Goal: Navigation & Orientation: Find specific page/section

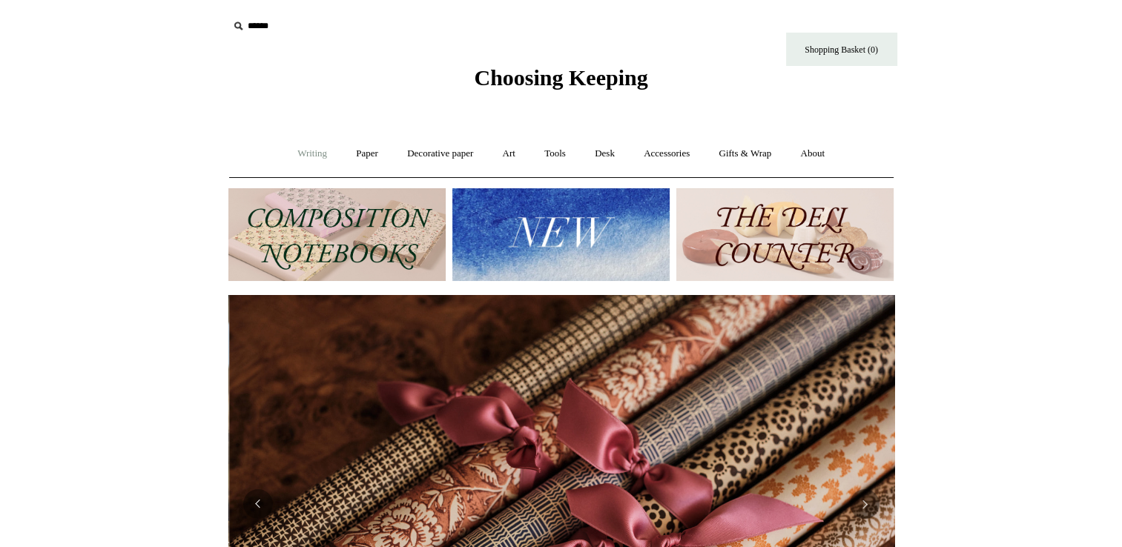
scroll to position [0, 1332]
click at [308, 153] on link "Writing +" at bounding box center [312, 153] width 56 height 39
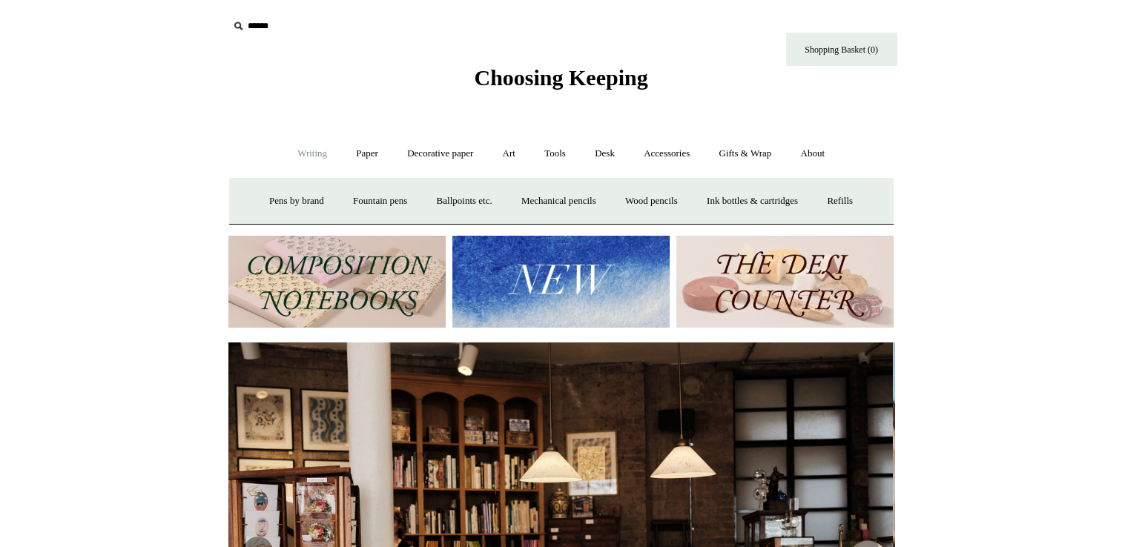
scroll to position [0, 0]
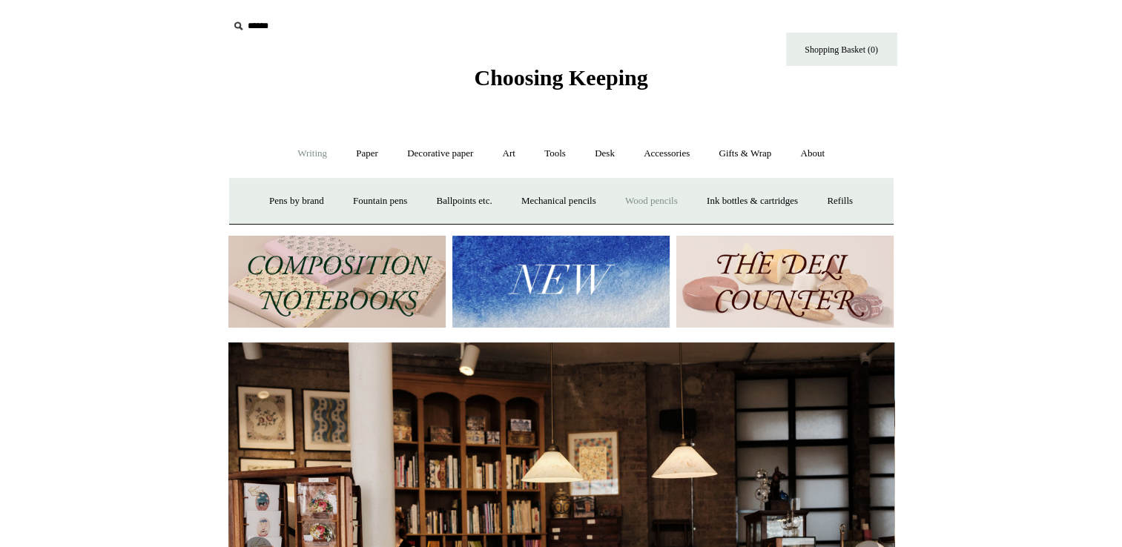
click at [655, 202] on link "Wood pencils +" at bounding box center [651, 201] width 79 height 39
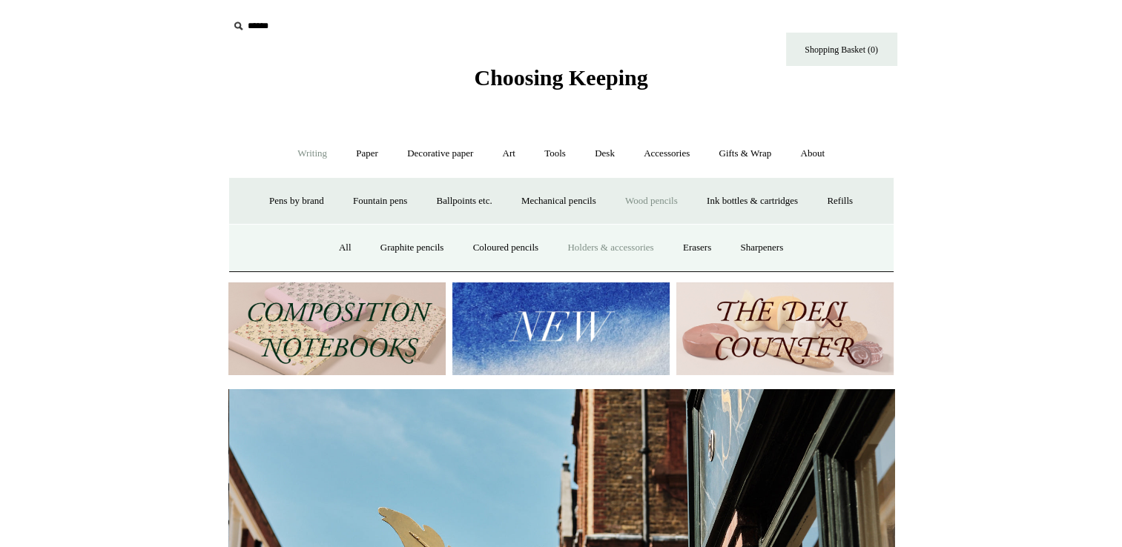
scroll to position [0, 666]
click at [326, 252] on link "All" at bounding box center [345, 247] width 39 height 39
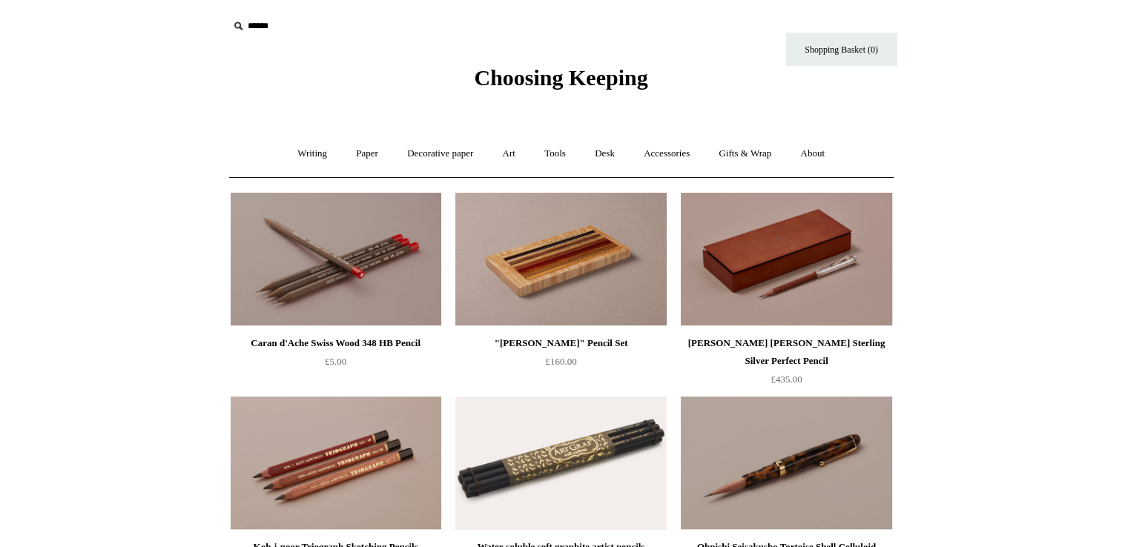
click at [818, 240] on img at bounding box center [786, 259] width 211 height 133
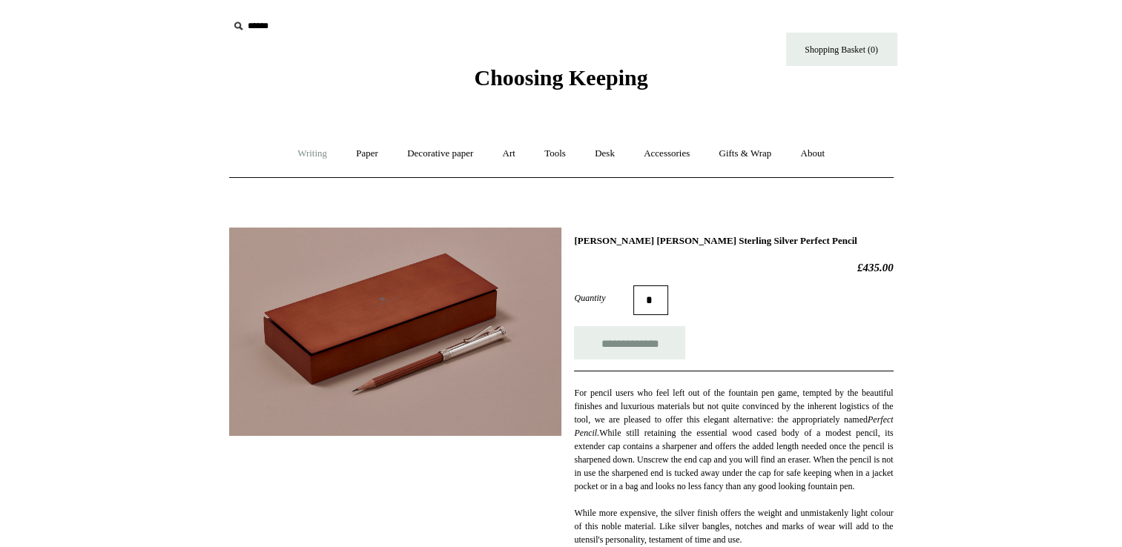
click at [309, 150] on link "Writing +" at bounding box center [312, 153] width 56 height 39
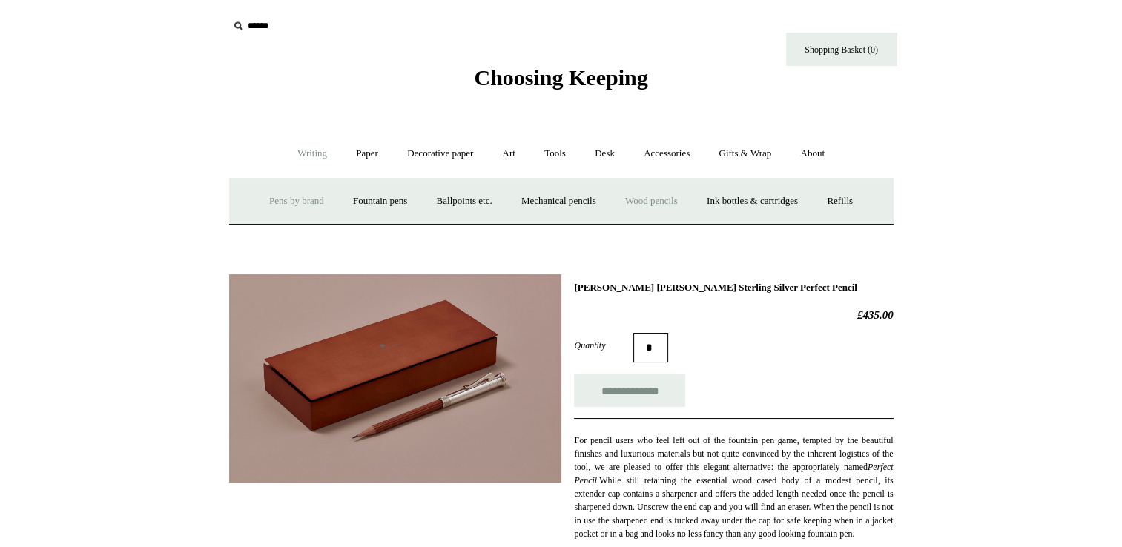
click at [287, 206] on link "Pens by brand +" at bounding box center [297, 201] width 82 height 39
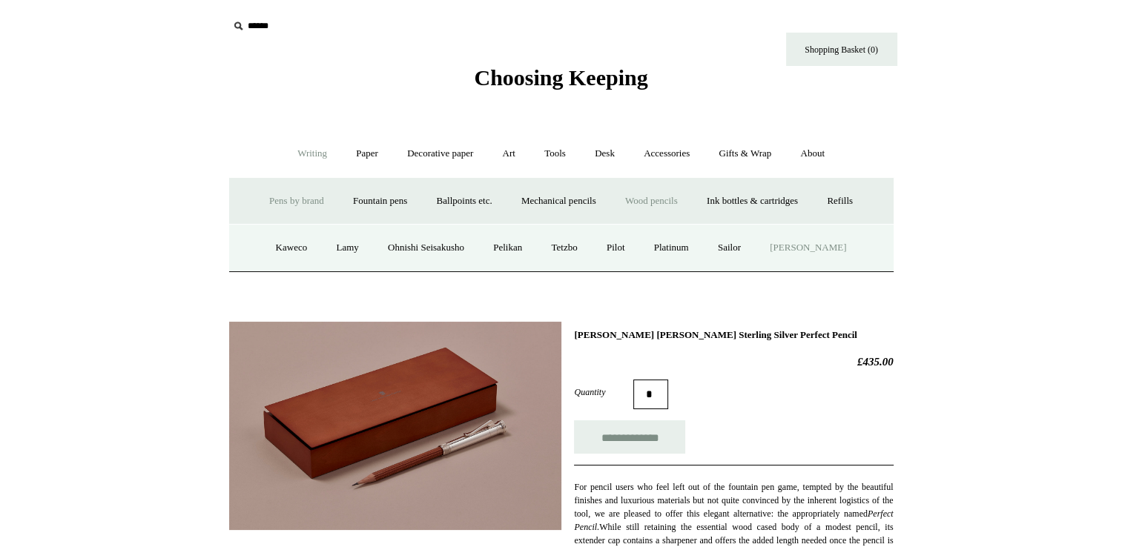
click at [818, 260] on link "[PERSON_NAME]" at bounding box center [807, 247] width 103 height 39
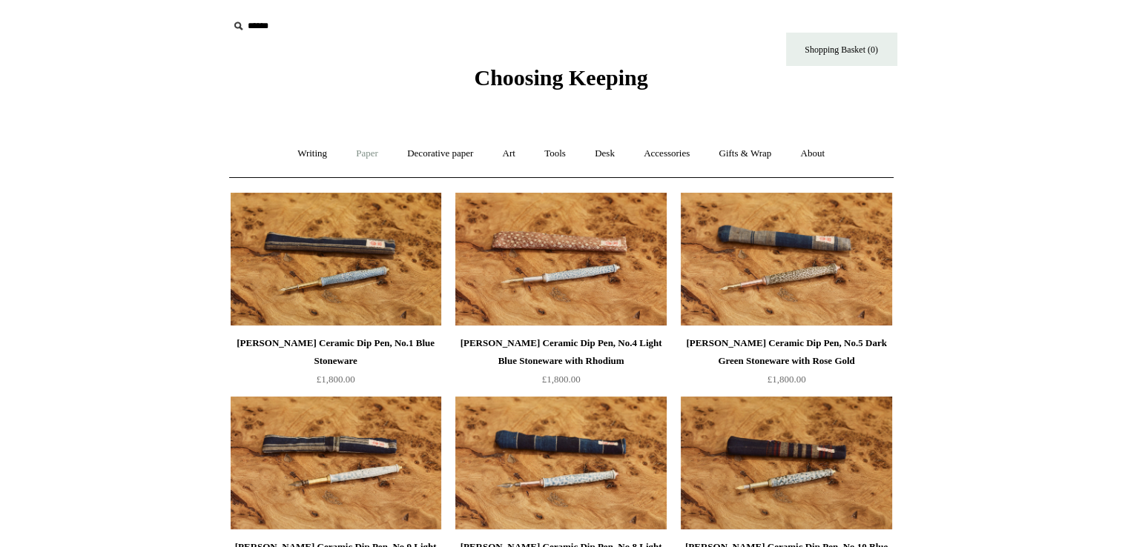
click at [369, 151] on link "Paper +" at bounding box center [367, 153] width 49 height 39
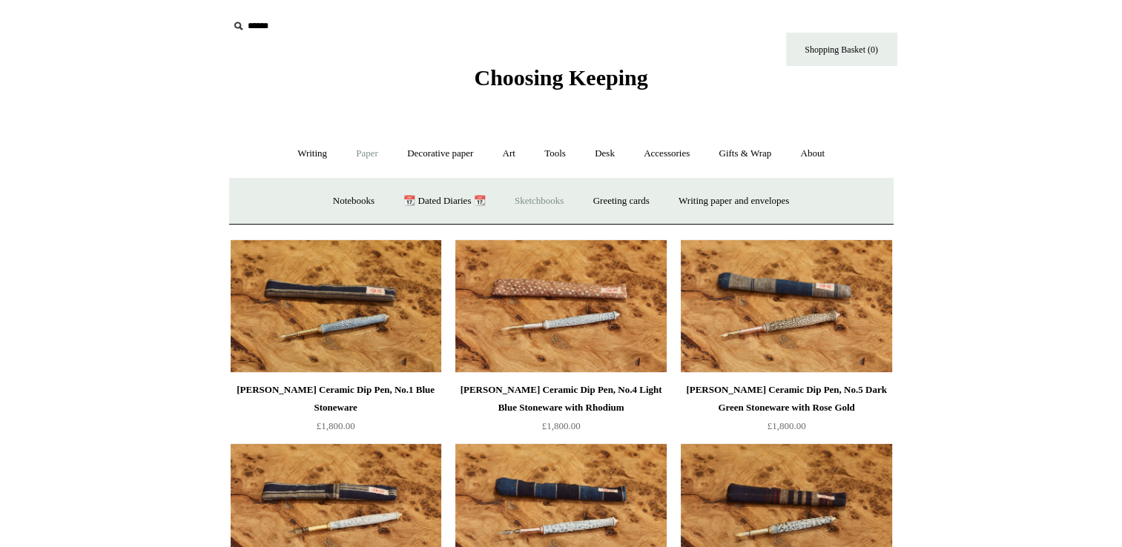
click at [524, 188] on link "Sketchbooks +" at bounding box center [539, 201] width 76 height 39
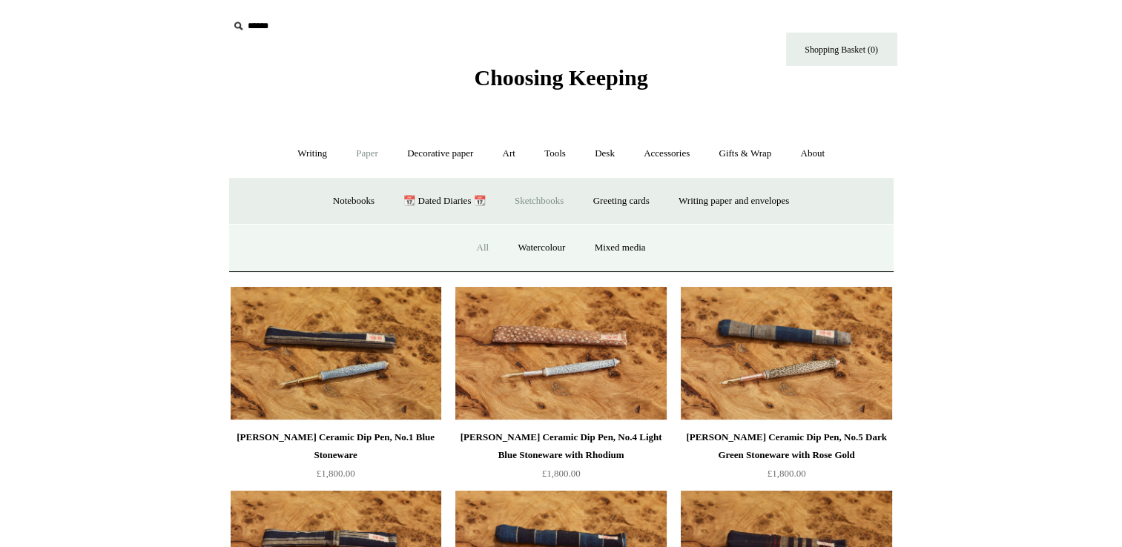
click at [475, 250] on link "All" at bounding box center [482, 247] width 39 height 39
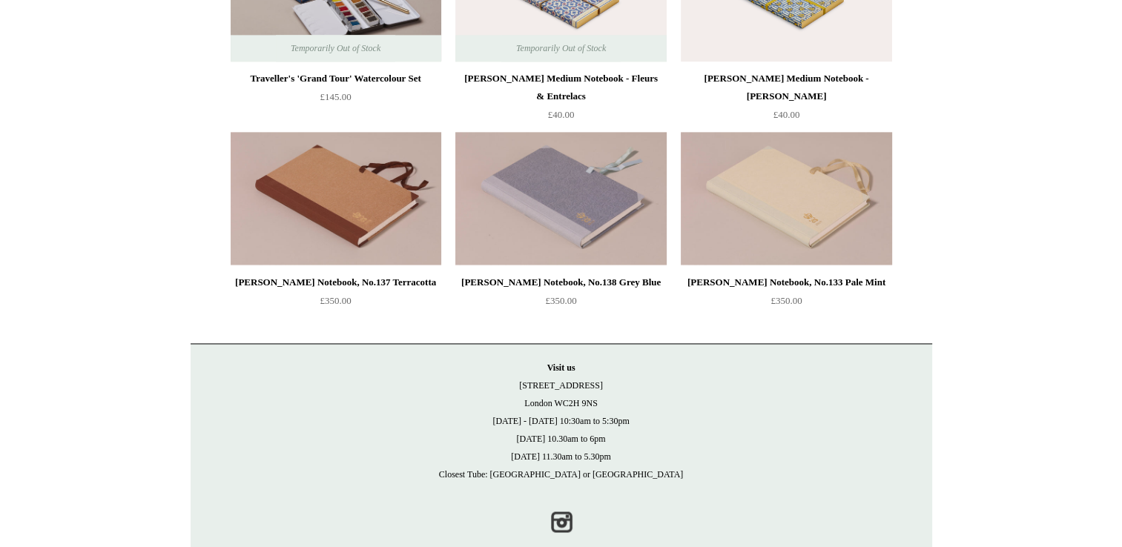
scroll to position [2127, 0]
